Goal: Task Accomplishment & Management: Use online tool/utility

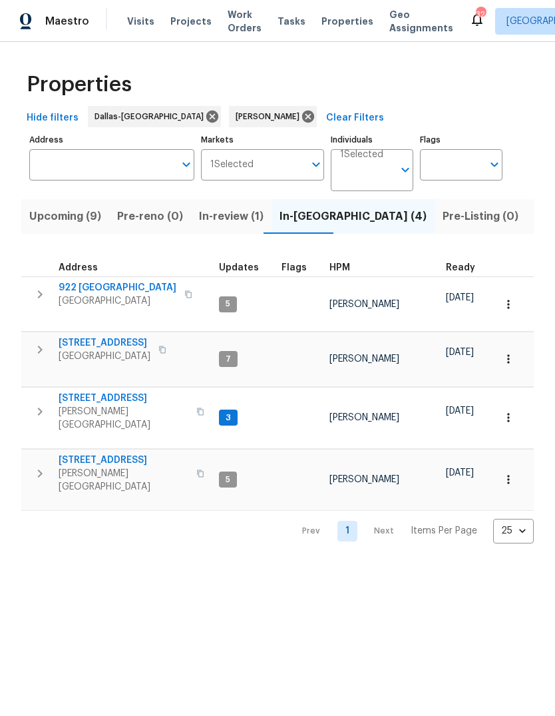
click at [97, 453] on span "[STREET_ADDRESS]" at bounding box center [124, 459] width 130 height 13
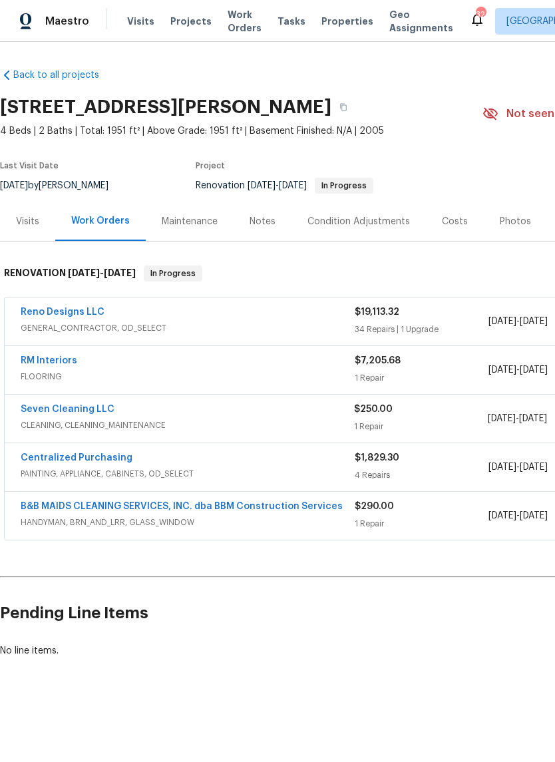
click at [244, 327] on span "GENERAL_CONTRACTOR, OD_SELECT" at bounding box center [188, 327] width 334 height 13
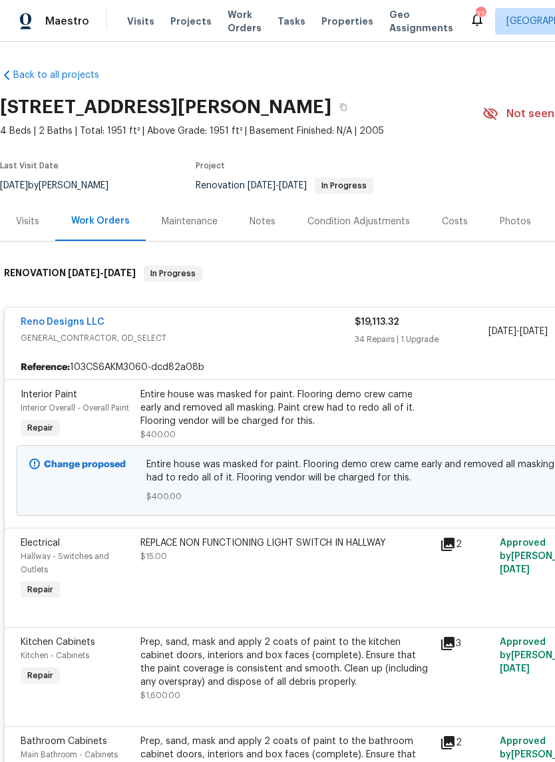
click at [283, 411] on div "Entire house was masked for paint. Flooring demo crew came early and removed al…" at bounding box center [286, 408] width 292 height 40
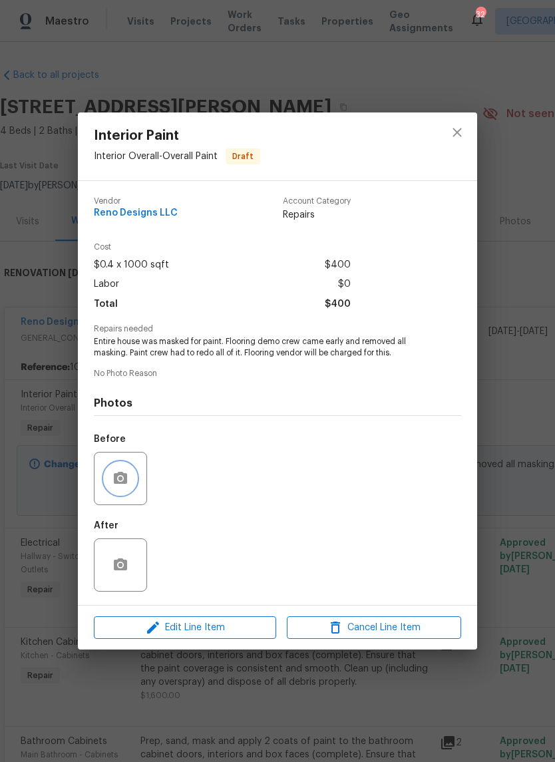
click at [123, 487] on icon "button" at bounding box center [120, 479] width 16 height 16
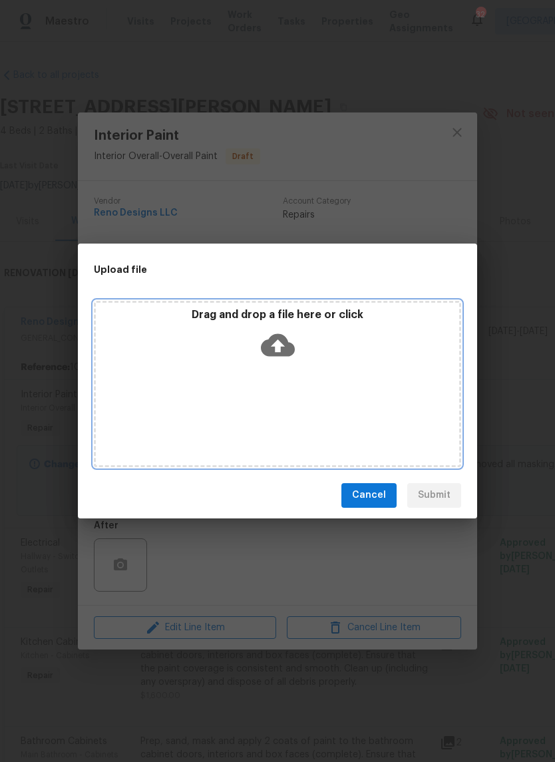
click at [284, 345] on icon at bounding box center [278, 344] width 34 height 23
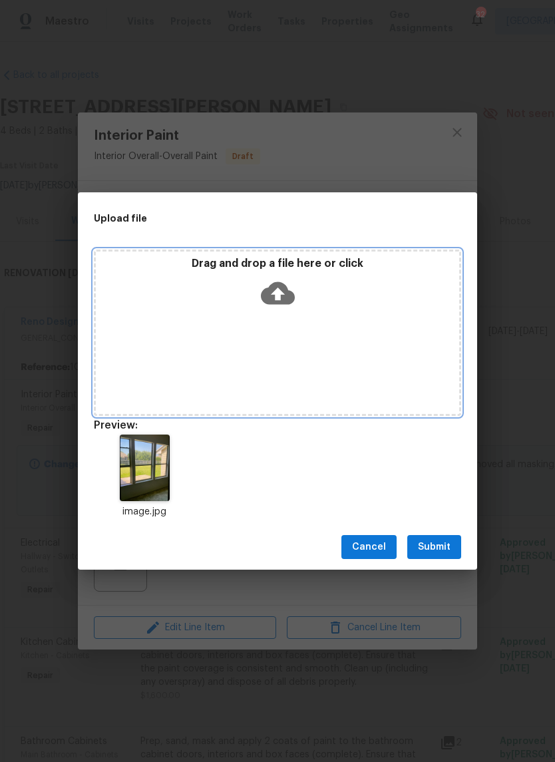
click at [286, 294] on icon at bounding box center [278, 293] width 34 height 23
click at [288, 292] on icon at bounding box center [278, 293] width 34 height 23
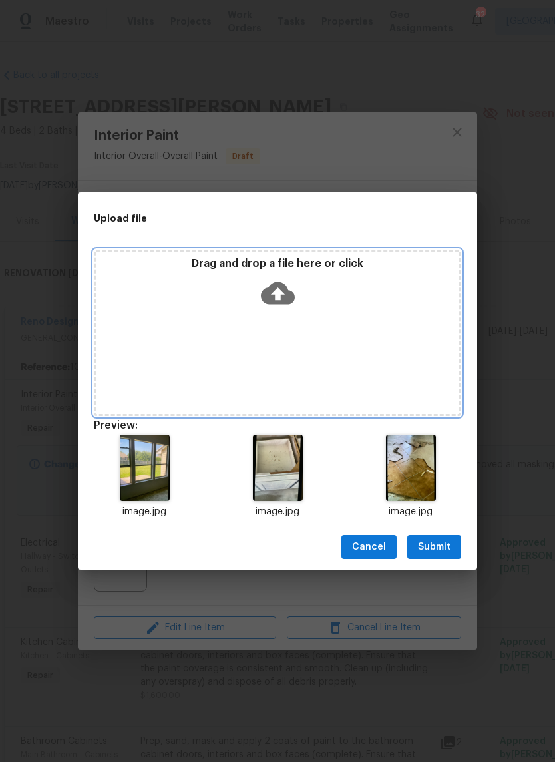
click at [283, 288] on icon at bounding box center [278, 293] width 34 height 23
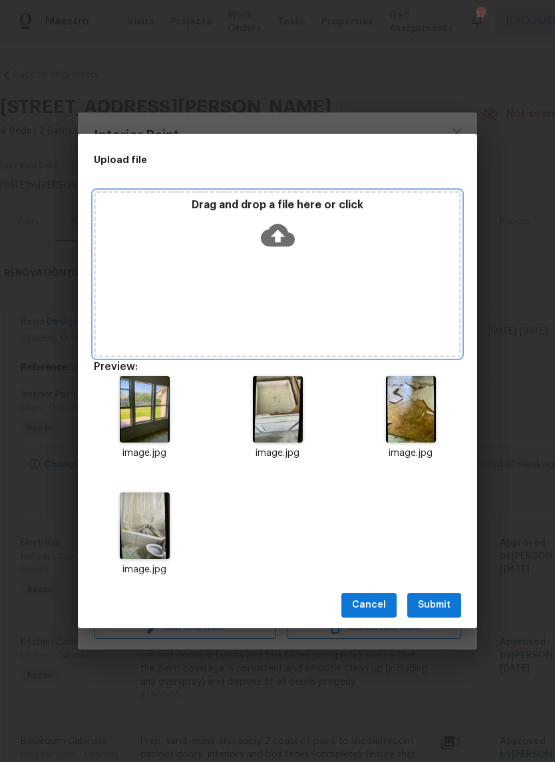
click at [282, 233] on icon at bounding box center [278, 235] width 34 height 23
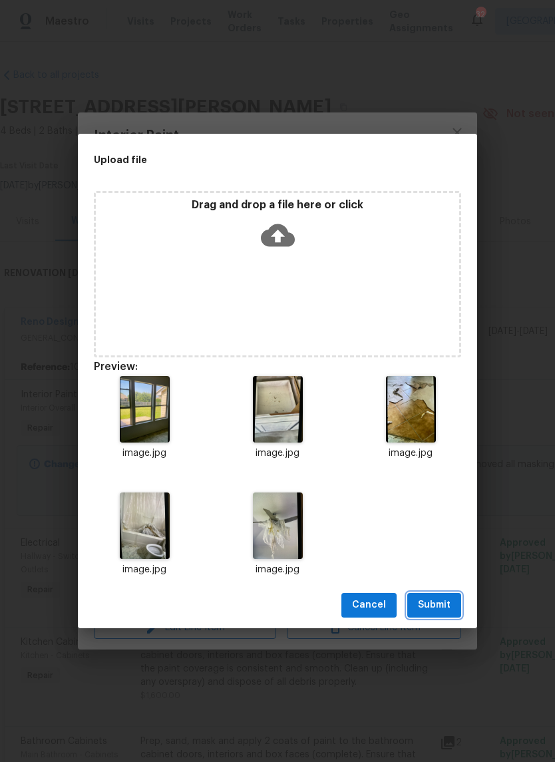
click at [446, 598] on span "Submit" at bounding box center [434, 605] width 33 height 17
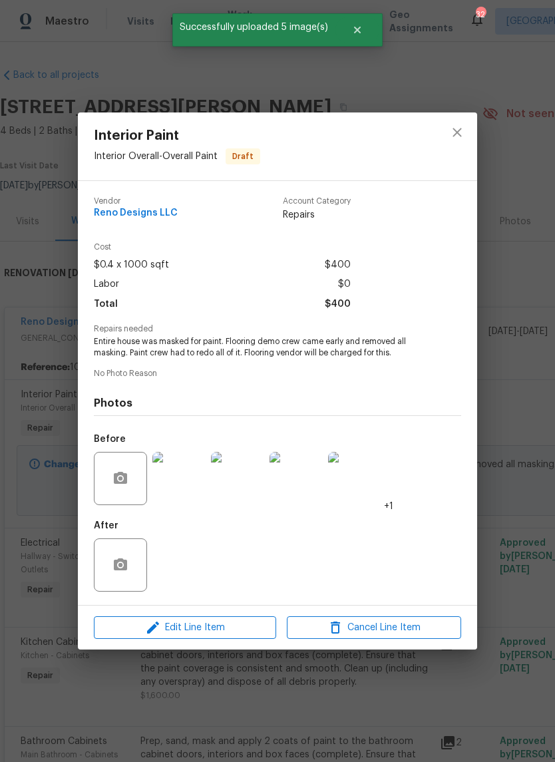
click at [189, 491] on img at bounding box center [178, 478] width 53 height 53
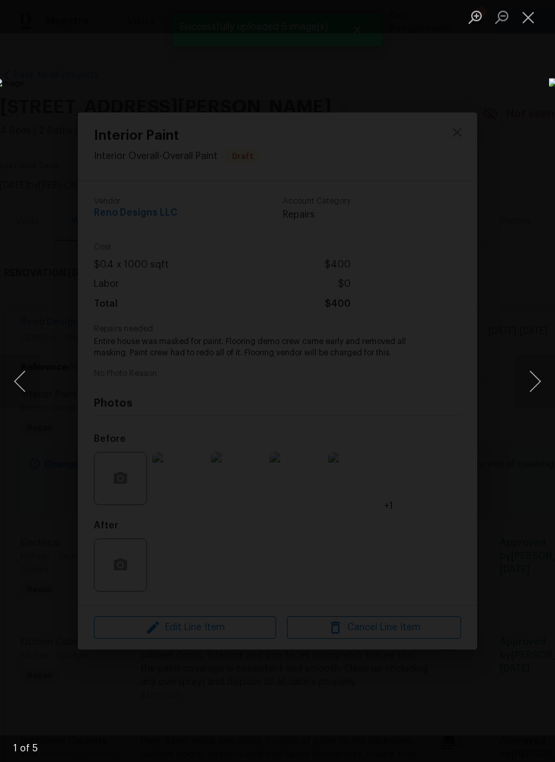
click at [534, 378] on button "Next image" at bounding box center [535, 381] width 40 height 53
click at [535, 20] on button "Close lightbox" at bounding box center [528, 16] width 27 height 23
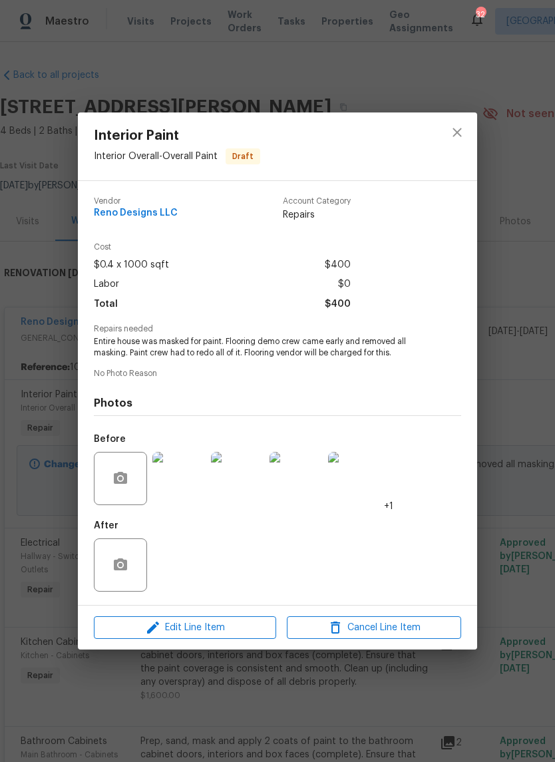
click at [371, 486] on img at bounding box center [354, 478] width 53 height 53
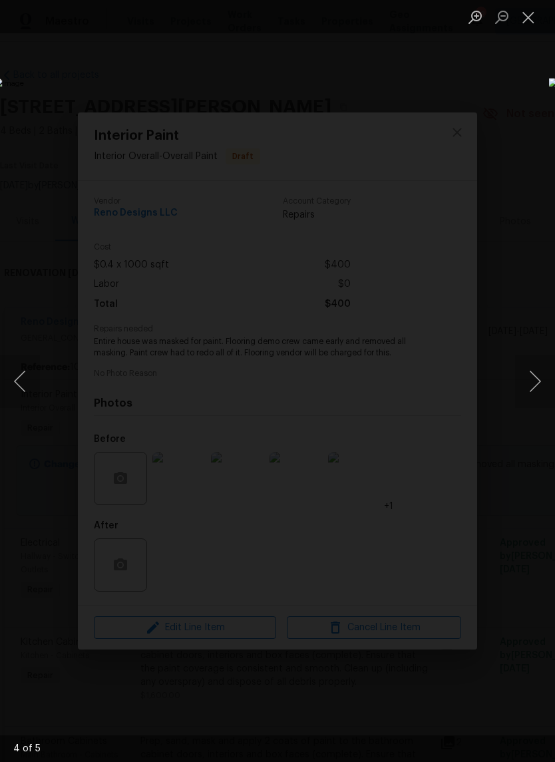
click at [531, 13] on button "Close lightbox" at bounding box center [528, 16] width 27 height 23
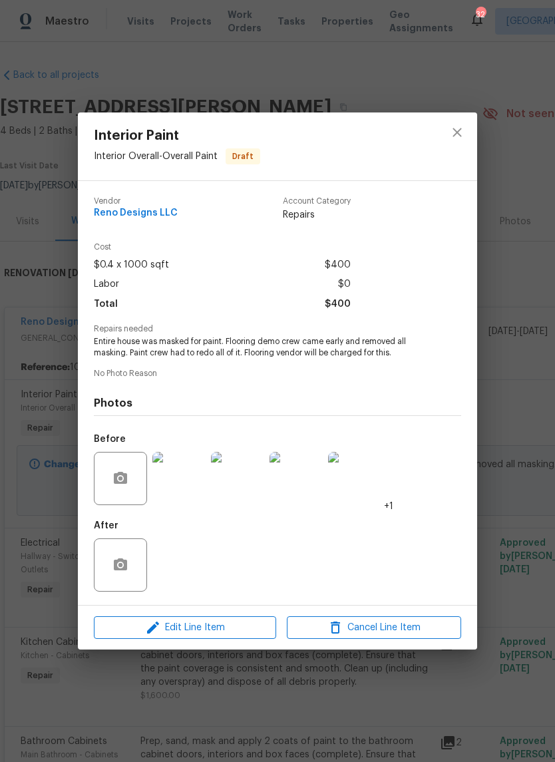
click at [359, 485] on img at bounding box center [354, 478] width 53 height 53
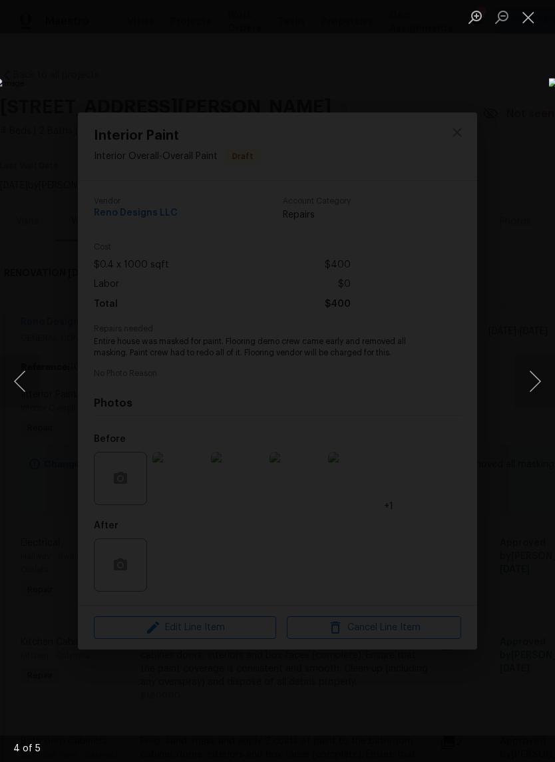
click at [407, 507] on img "Lightbox" at bounding box center [214, 381] width 441 height 606
click at [416, 602] on img "Lightbox" at bounding box center [214, 381] width 441 height 606
click at [528, 17] on button "Close lightbox" at bounding box center [528, 16] width 27 height 23
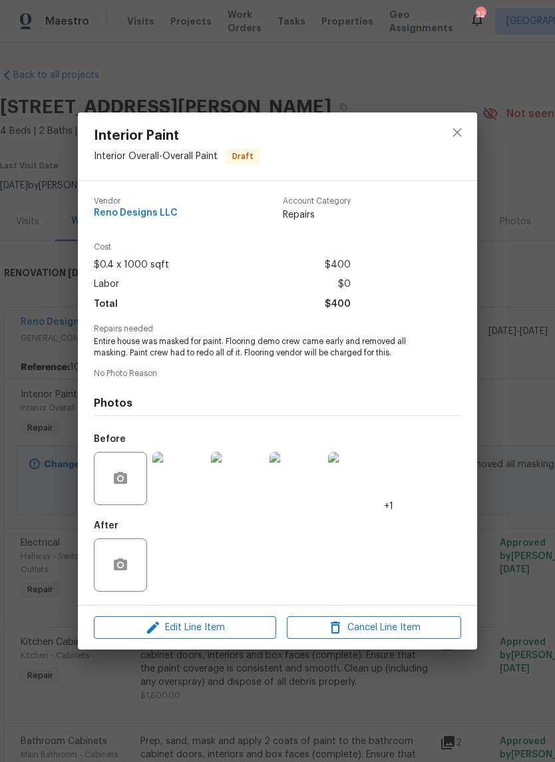
click at [187, 473] on img at bounding box center [178, 478] width 53 height 53
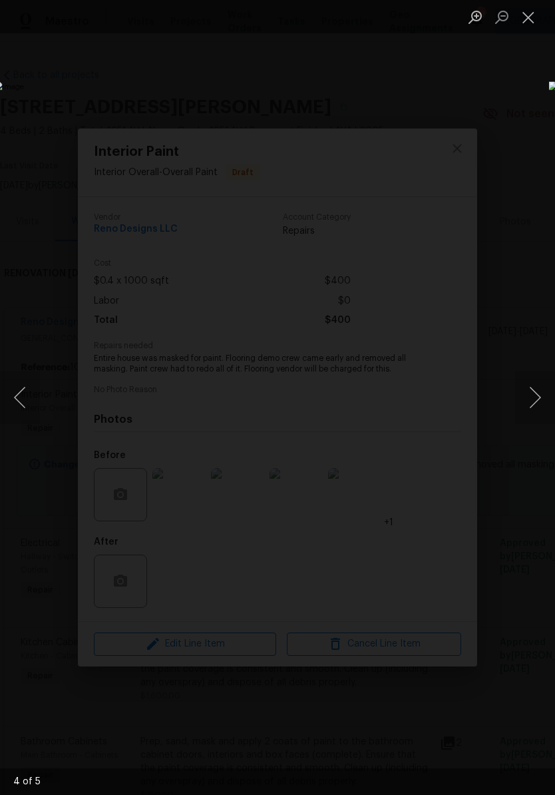
click at [530, 13] on button "Close lightbox" at bounding box center [528, 16] width 27 height 23
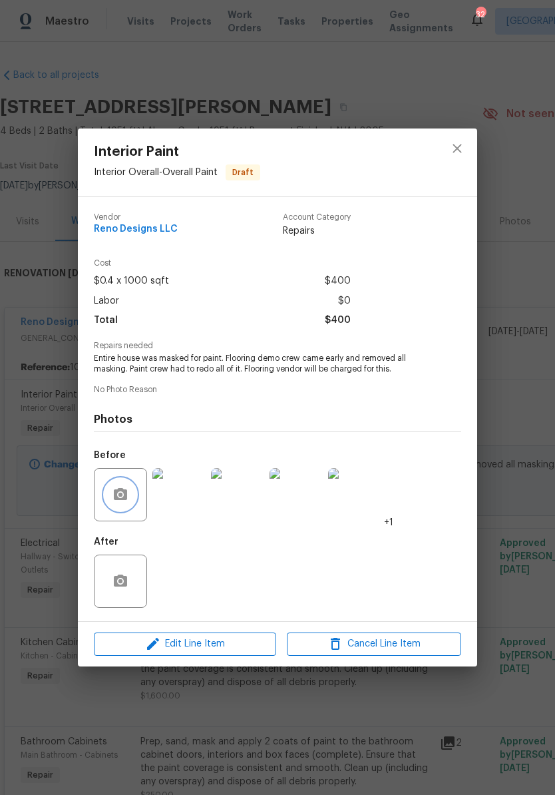
click at [126, 489] on icon "button" at bounding box center [120, 495] width 16 height 16
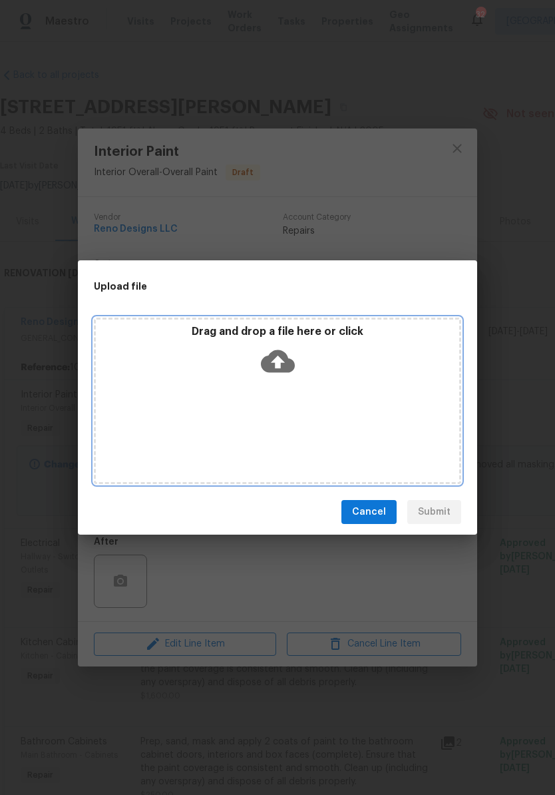
click at [282, 359] on icon at bounding box center [278, 361] width 34 height 34
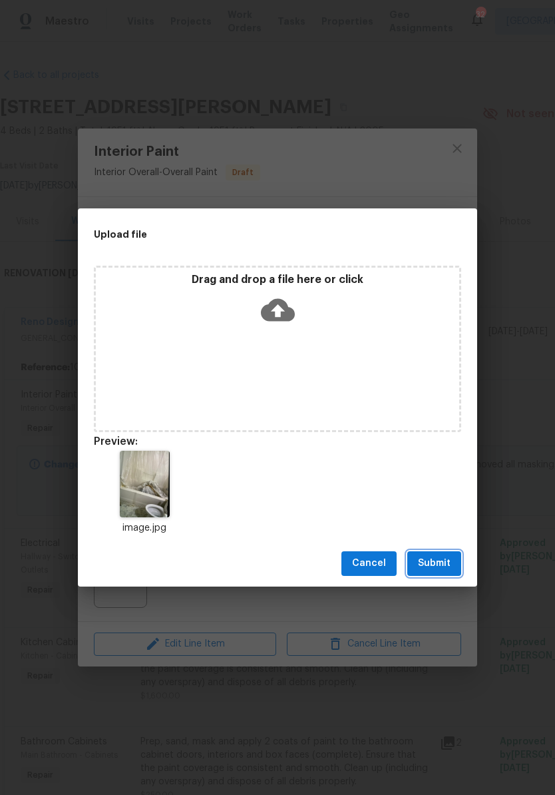
click at [447, 559] on span "Submit" at bounding box center [434, 563] width 33 height 17
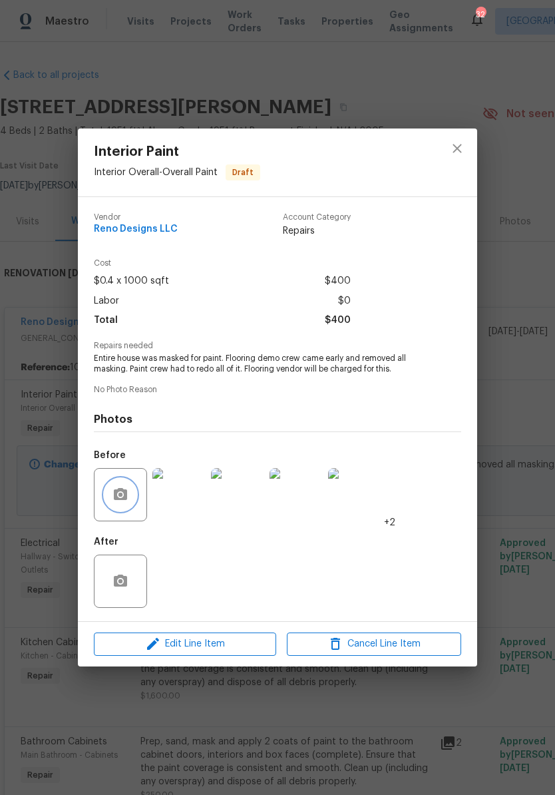
click at [120, 495] on icon "button" at bounding box center [120, 495] width 16 height 16
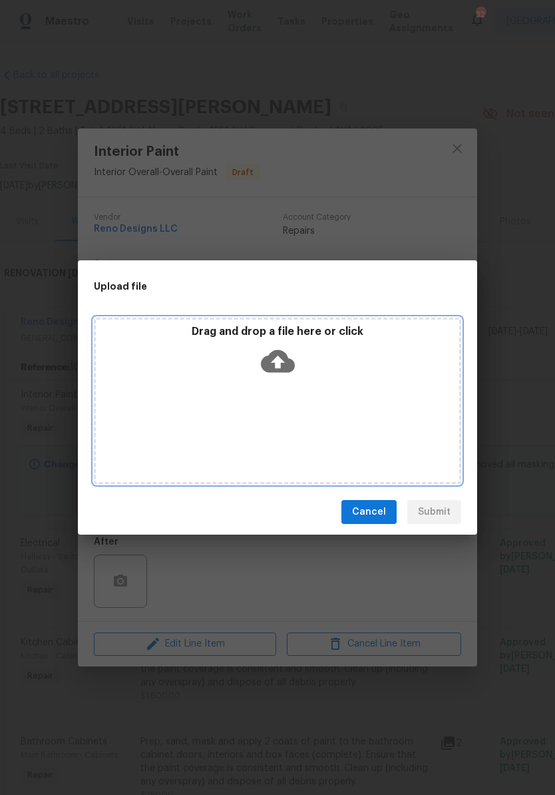
click at [284, 367] on icon at bounding box center [278, 361] width 34 height 23
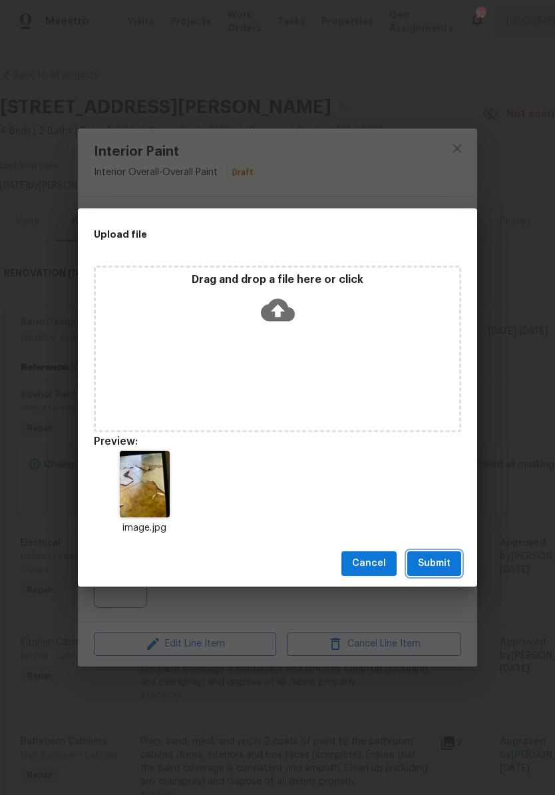
click at [435, 555] on span "Submit" at bounding box center [434, 563] width 33 height 17
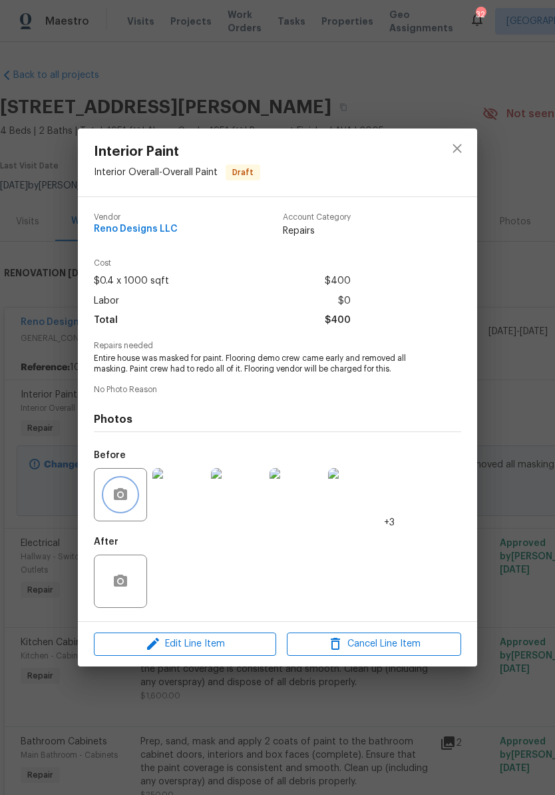
click at [132, 500] on button "button" at bounding box center [120, 495] width 32 height 32
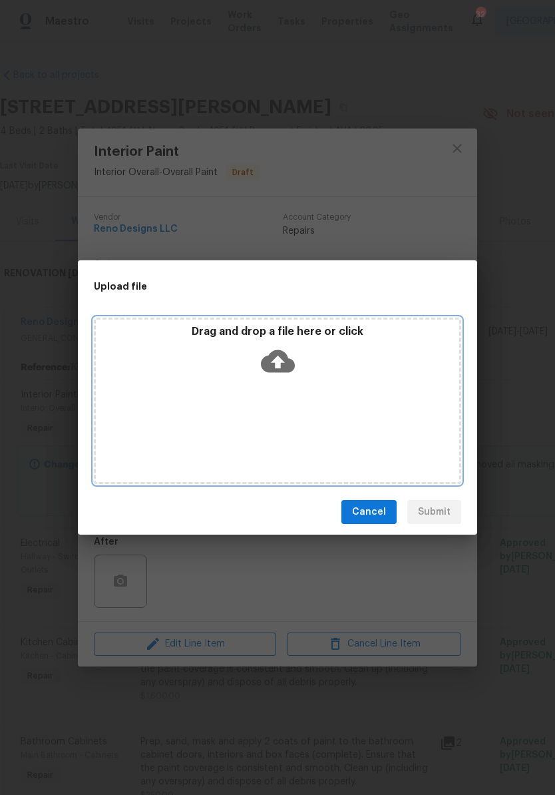
click at [273, 359] on icon at bounding box center [278, 361] width 34 height 23
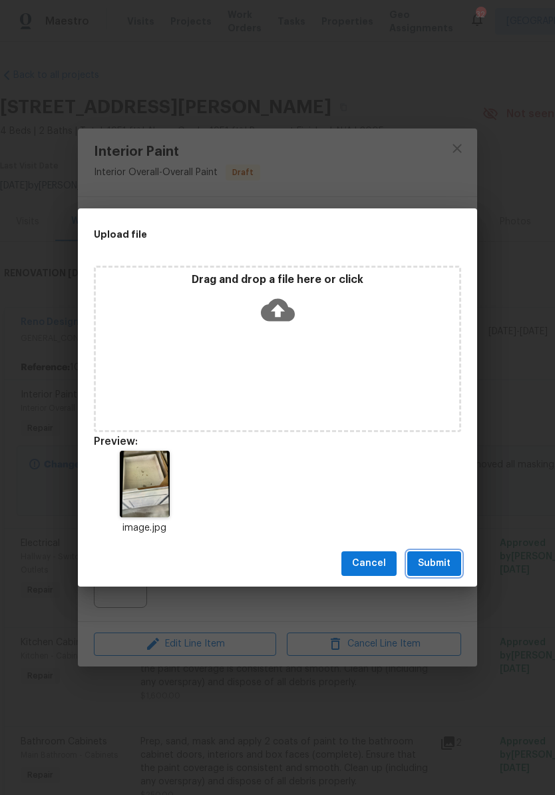
click at [437, 569] on span "Submit" at bounding box center [434, 563] width 33 height 17
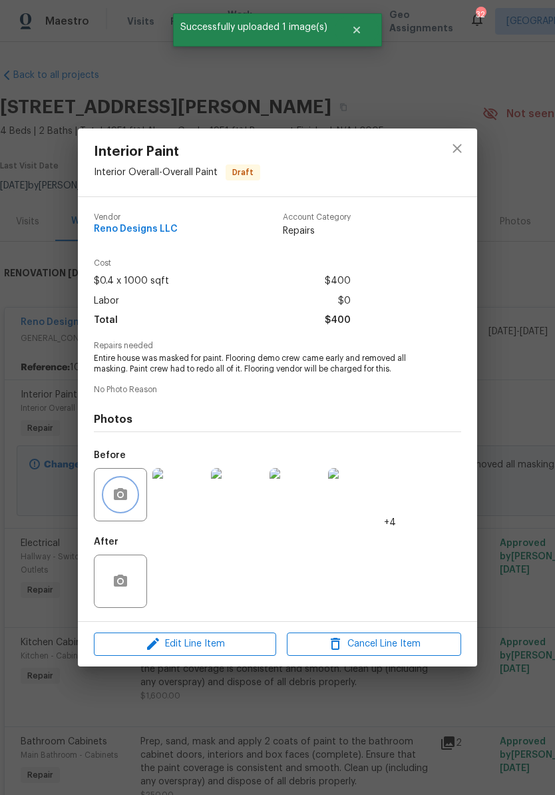
click at [130, 503] on button "button" at bounding box center [120, 495] width 32 height 32
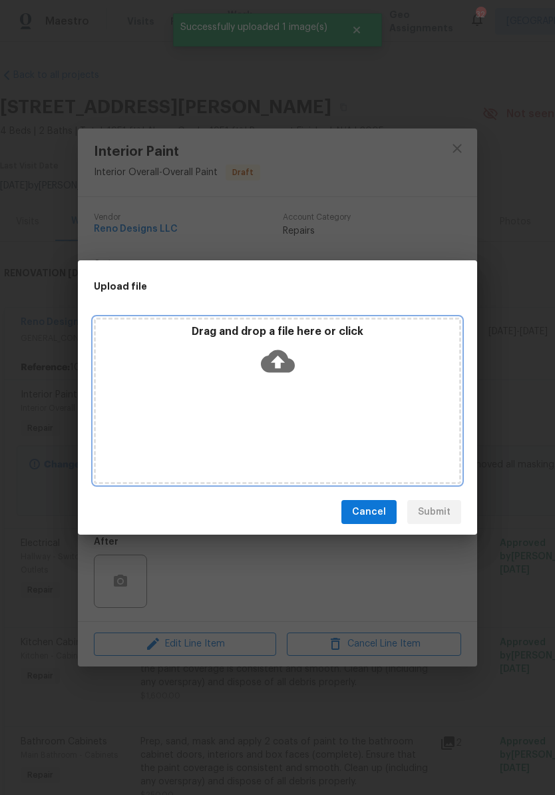
click at [282, 370] on icon at bounding box center [278, 361] width 34 height 23
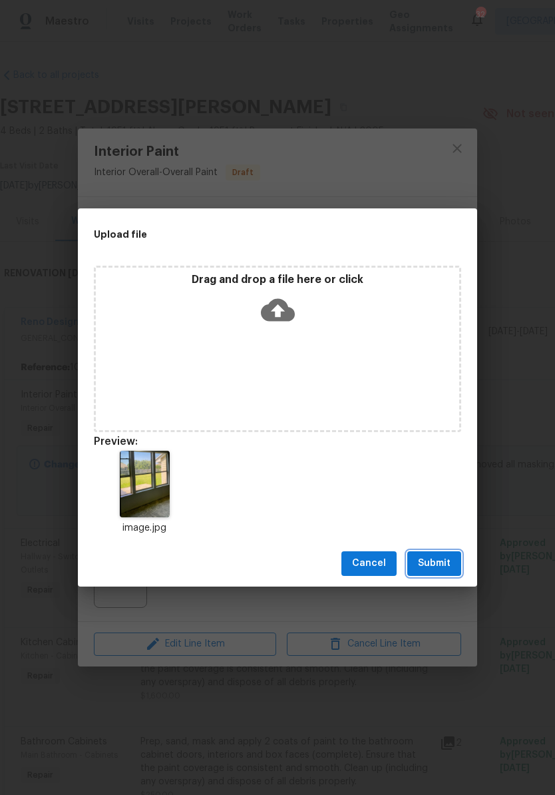
click at [441, 562] on span "Submit" at bounding box center [434, 563] width 33 height 17
